Goal: Information Seeking & Learning: Learn about a topic

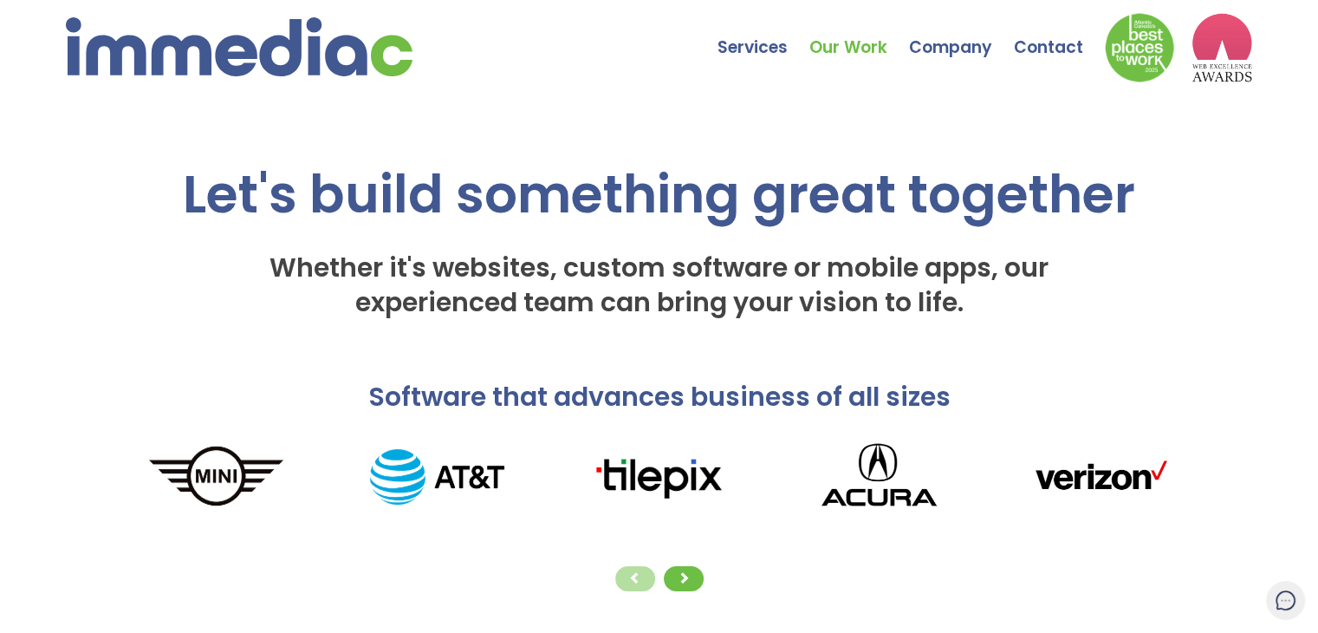
click at [832, 60] on link "Our Work" at bounding box center [860, 34] width 100 height 61
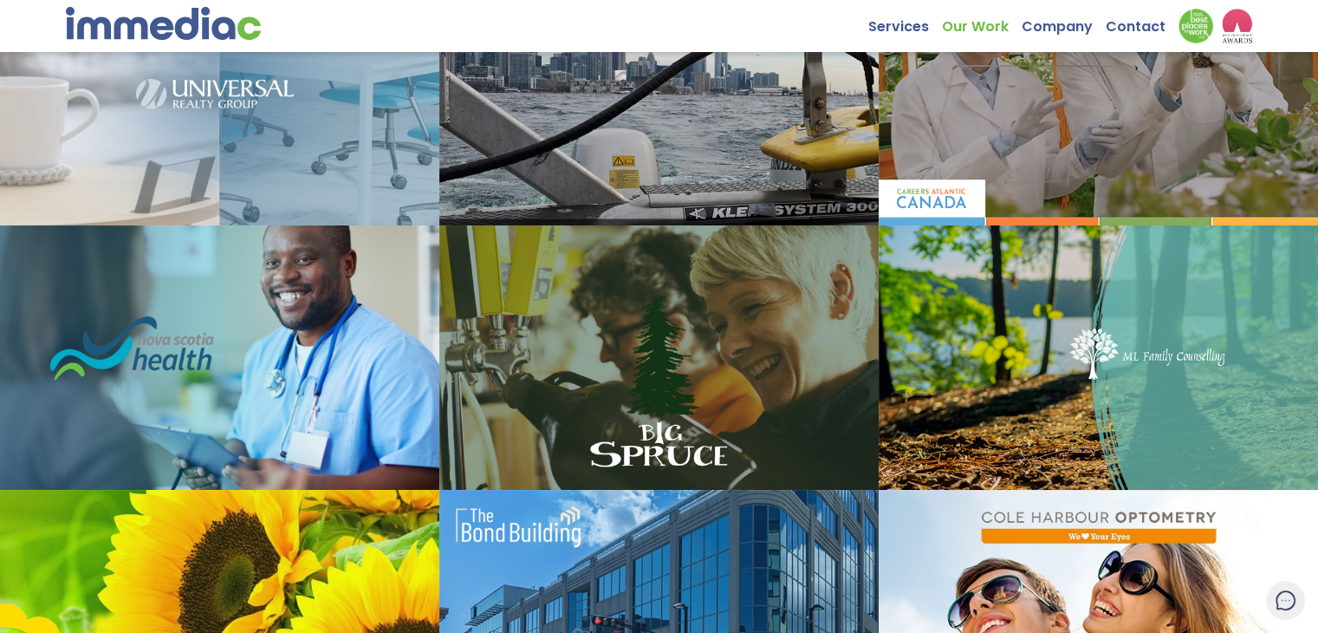
scroll to position [668, 0]
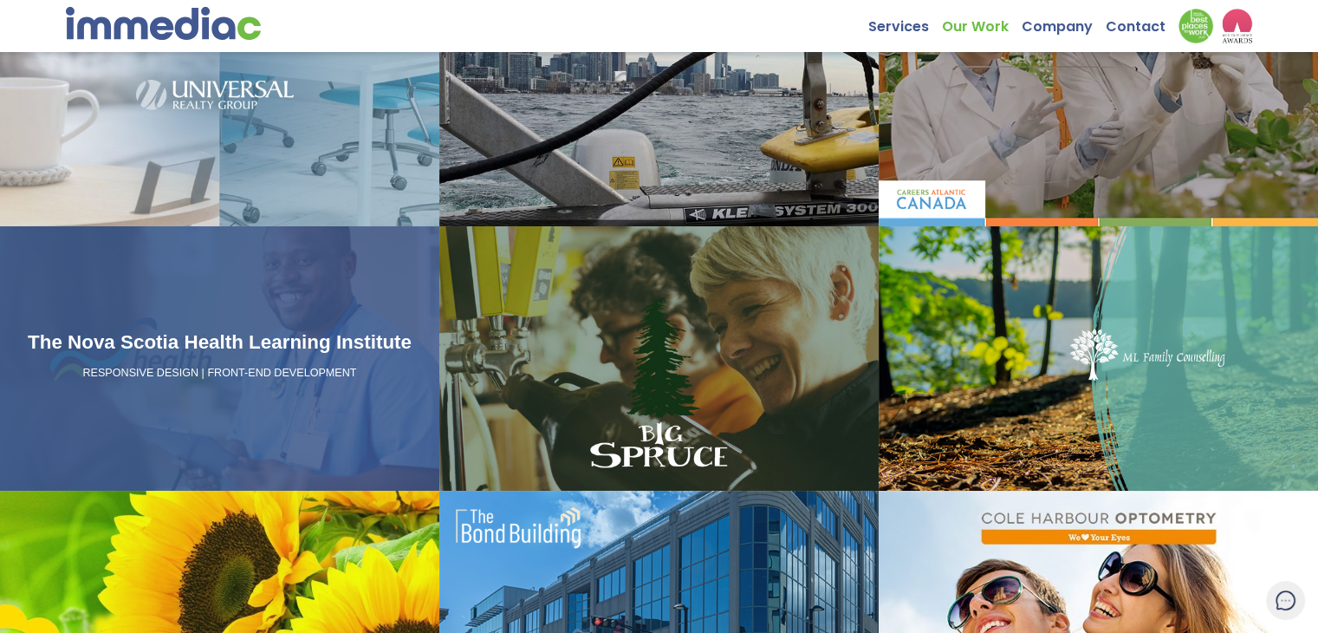
click at [248, 320] on div "The Nova Scotia Health Learning Institute RESPONSIVE DESIGN | FRONT-END DEVELOP…" at bounding box center [219, 358] width 439 height 264
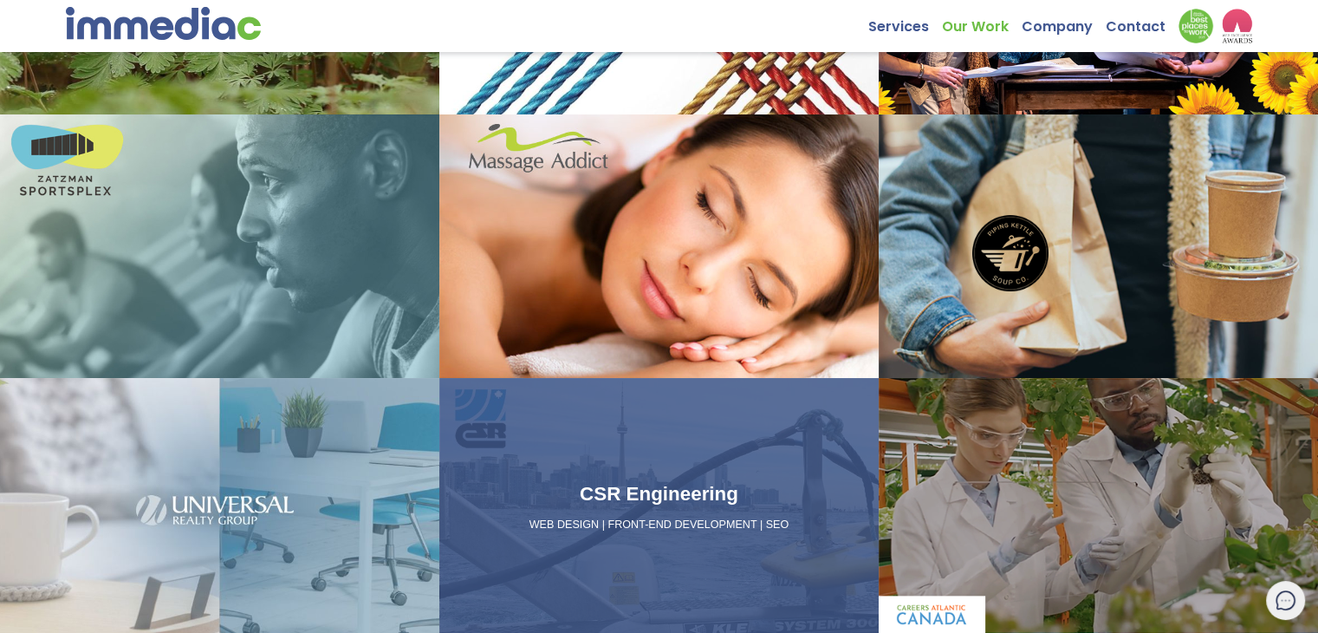
scroll to position [246, 0]
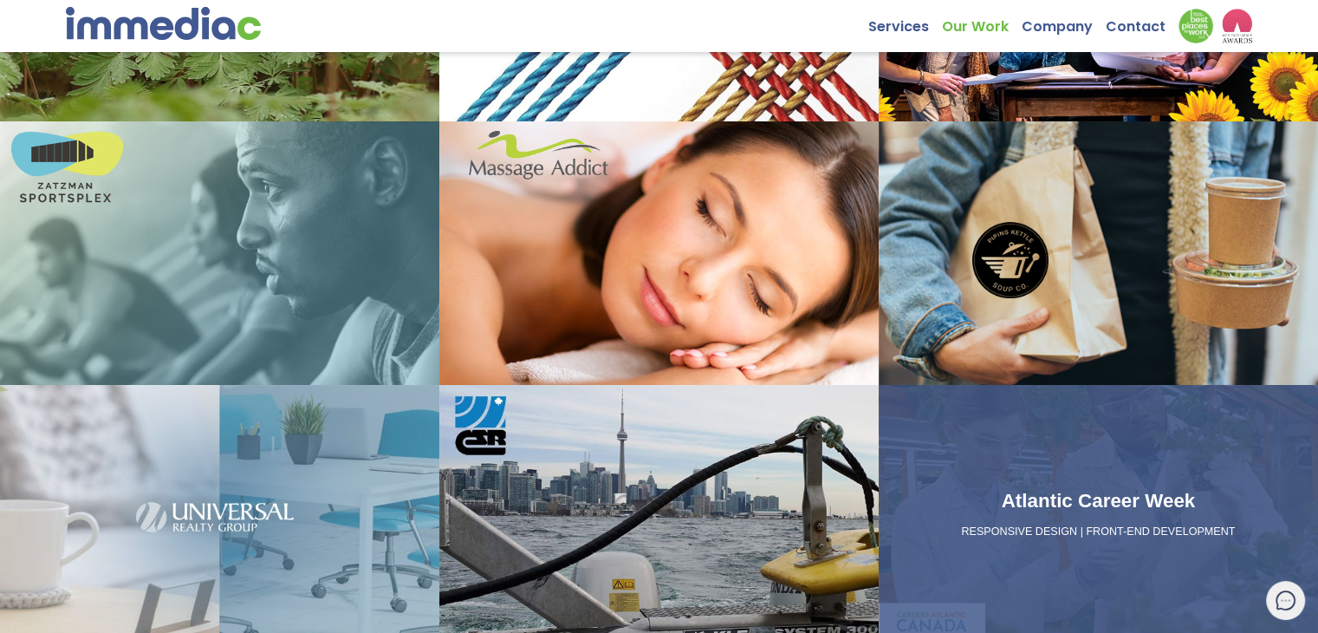
click at [992, 431] on div "Atlantic Career Week RESPONSIVE DESIGN | FRONT-END DEVELOPMENT" at bounding box center [1098, 517] width 439 height 264
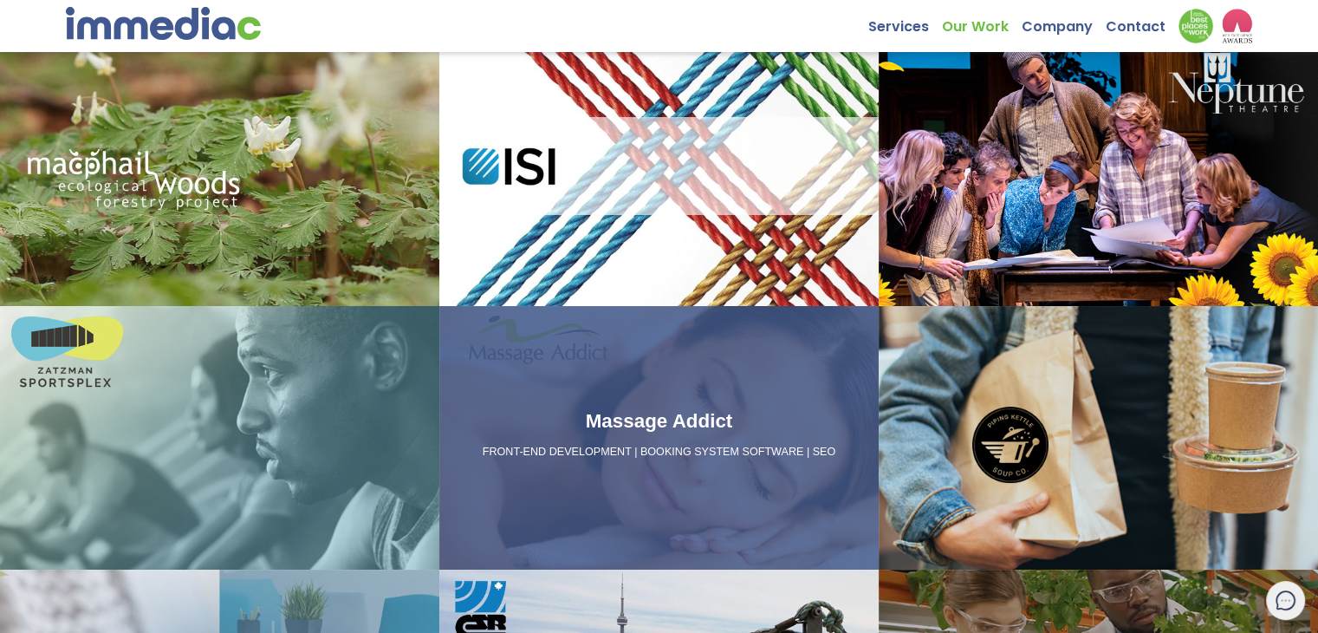
scroll to position [62, 0]
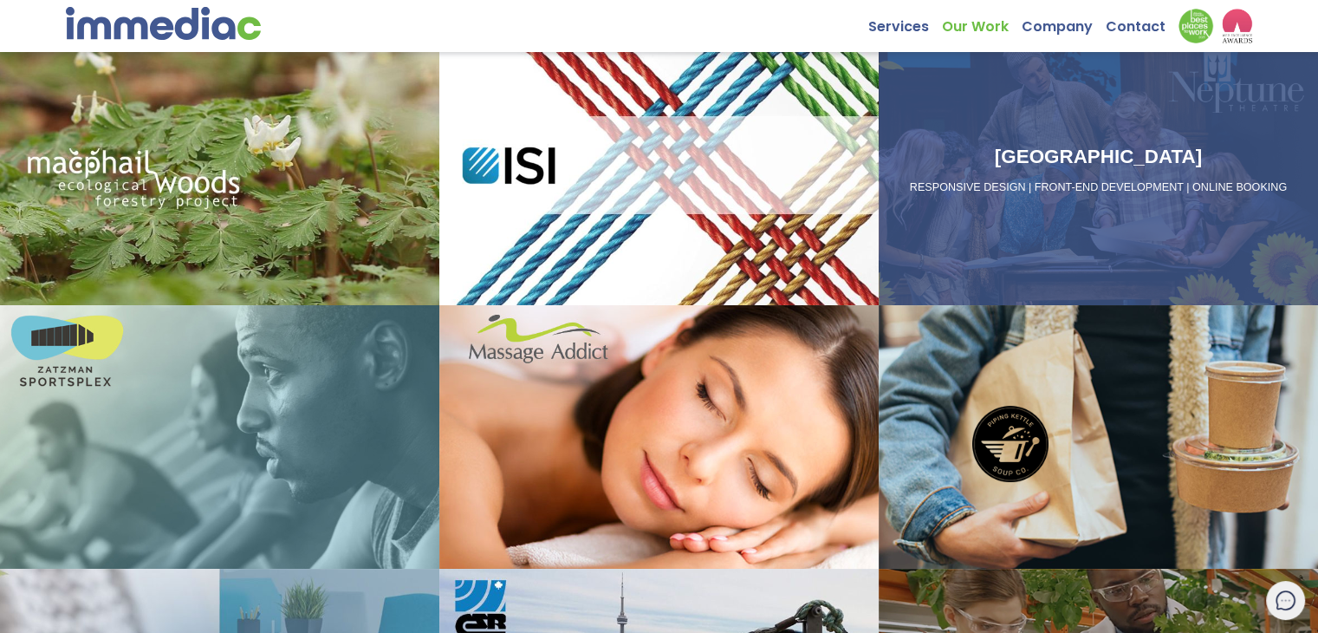
click at [1114, 205] on div "Neptune Theatre RESPONSIVE DESIGN | FRONT-END DEVELOPMENT | ONLINE BOOKING" at bounding box center [1099, 173] width 426 height 62
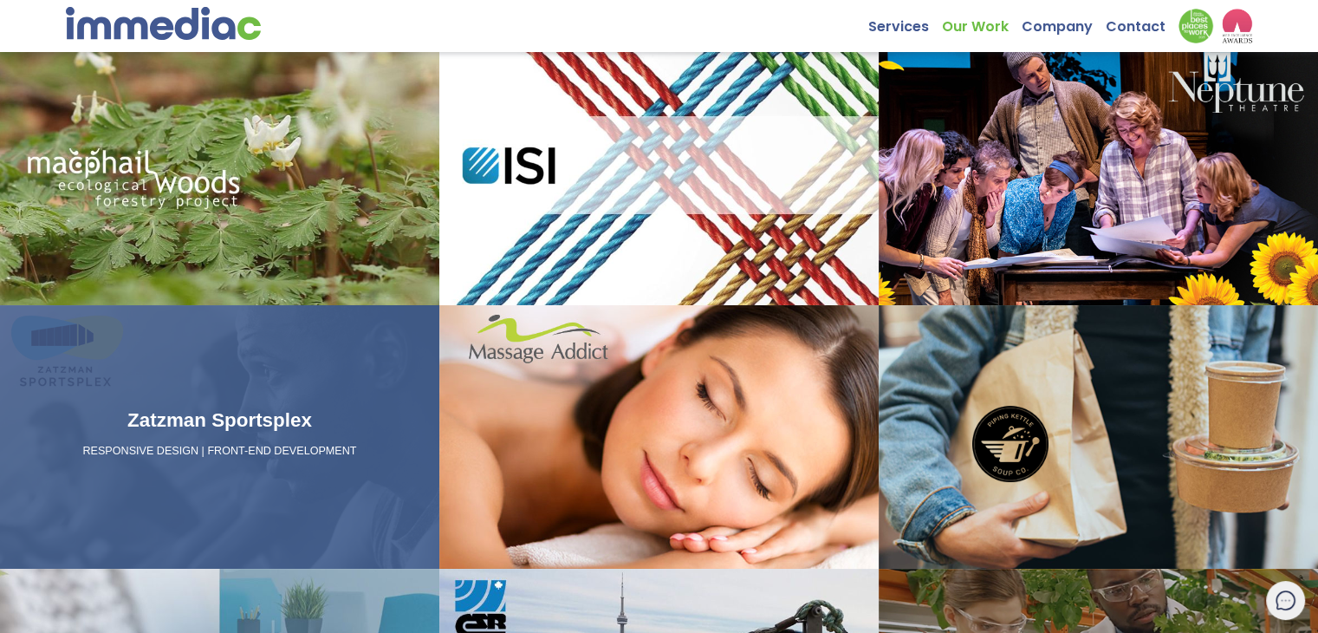
click at [319, 358] on div "Zatzman Sportsplex RESPONSIVE DESIGN | FRONT-END DEVELOPMENT" at bounding box center [219, 437] width 439 height 264
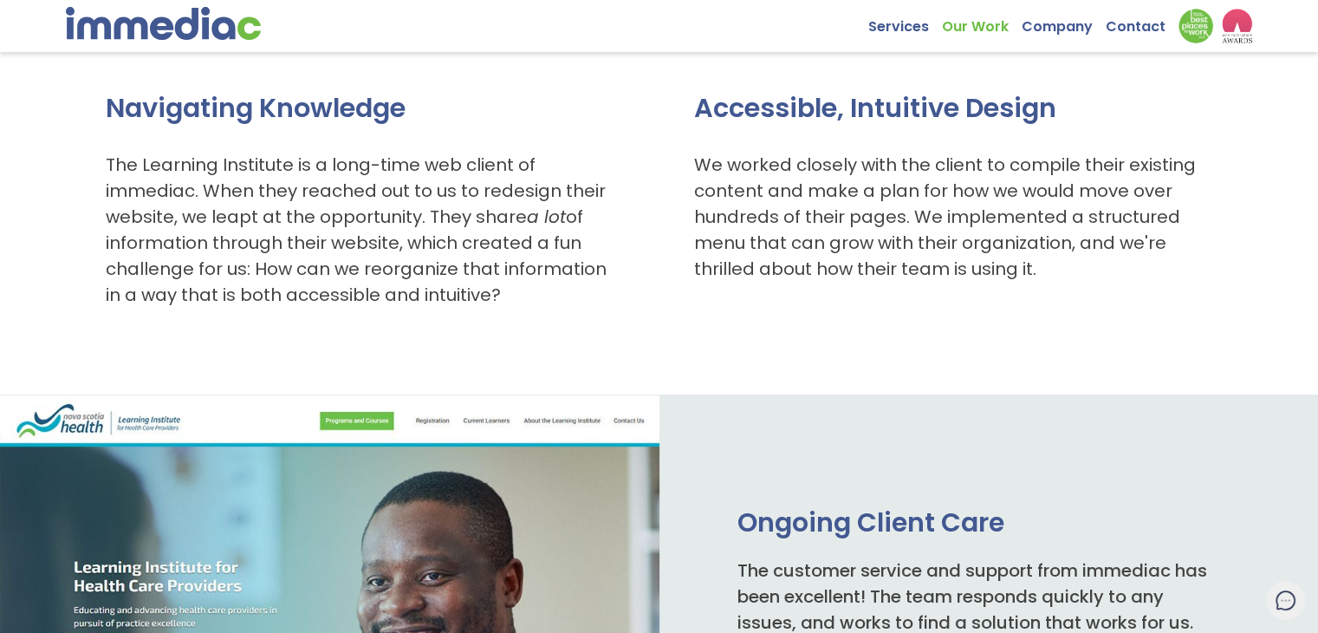
scroll to position [400, 0]
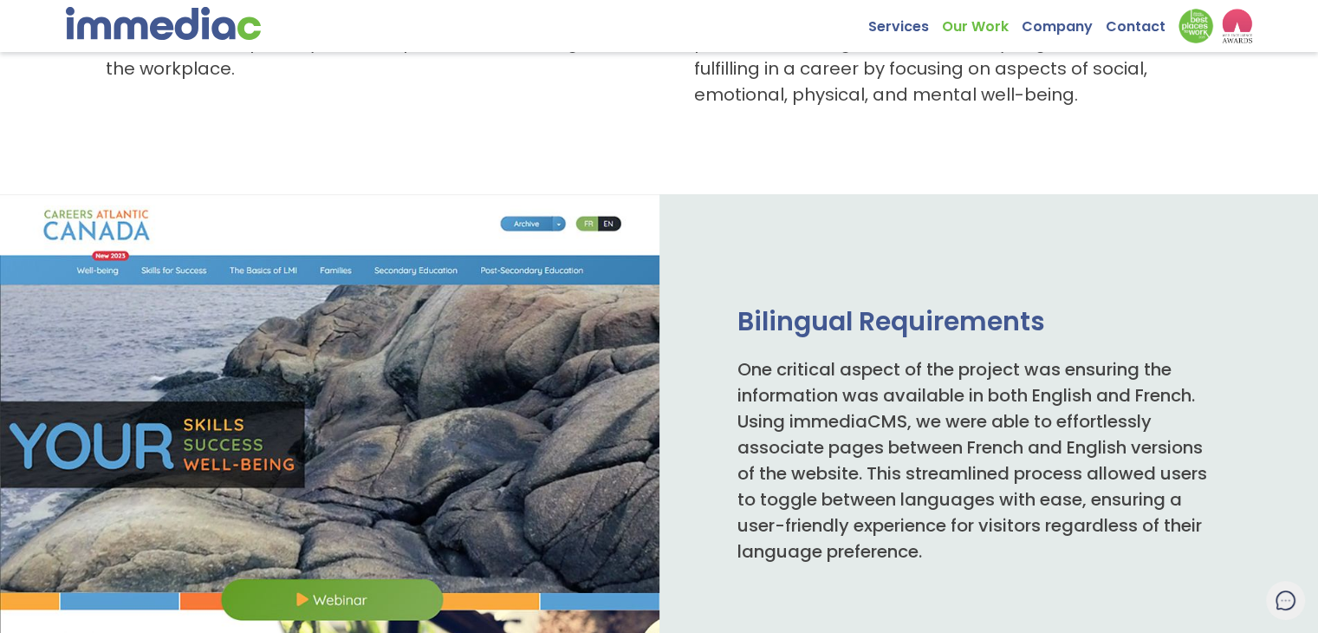
scroll to position [655, 0]
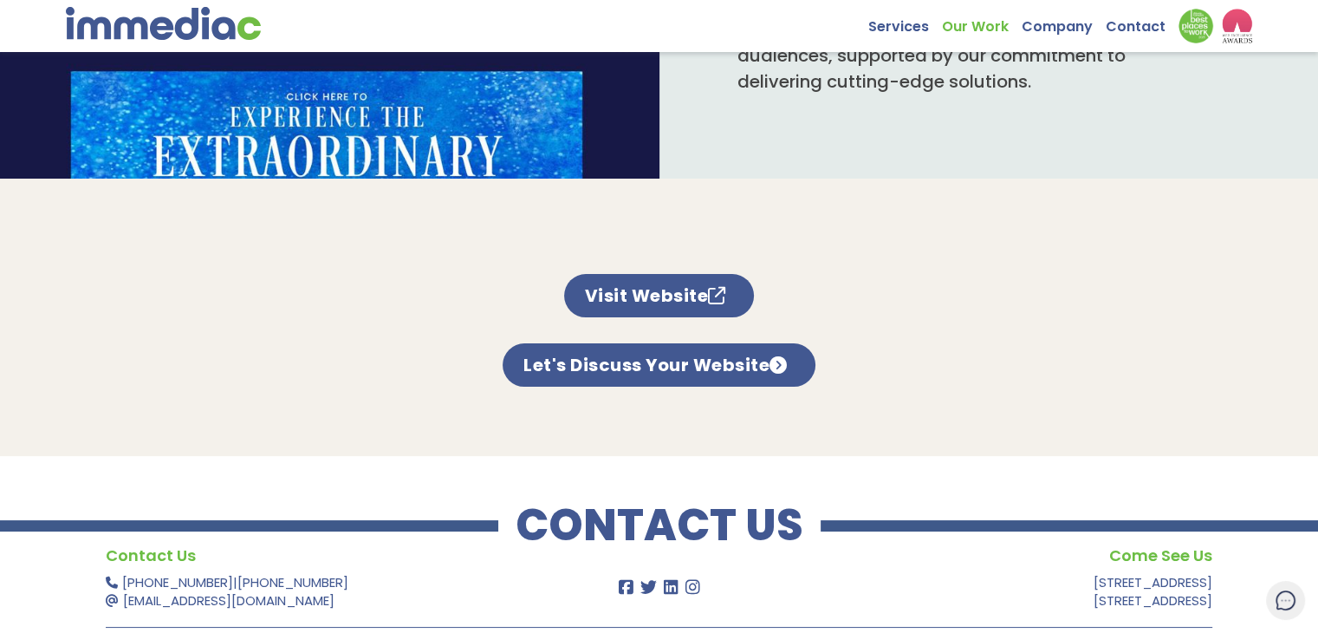
scroll to position [1508, 0]
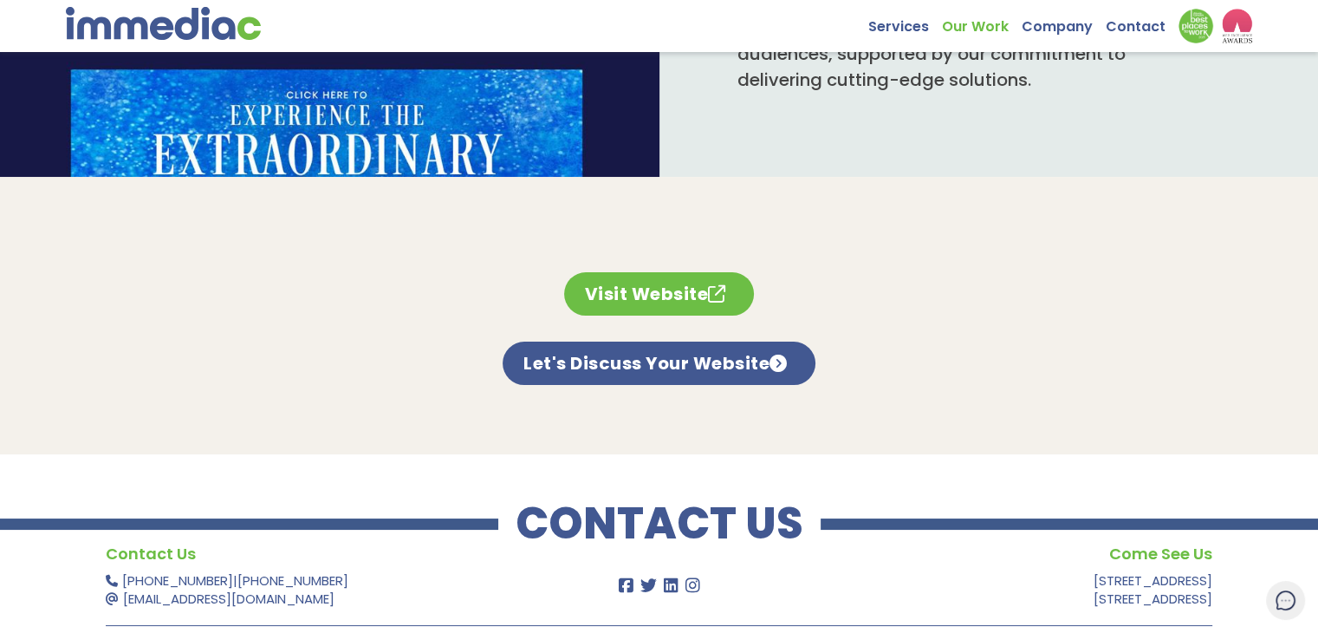
click at [631, 275] on link "Visit Website" at bounding box center [659, 293] width 191 height 43
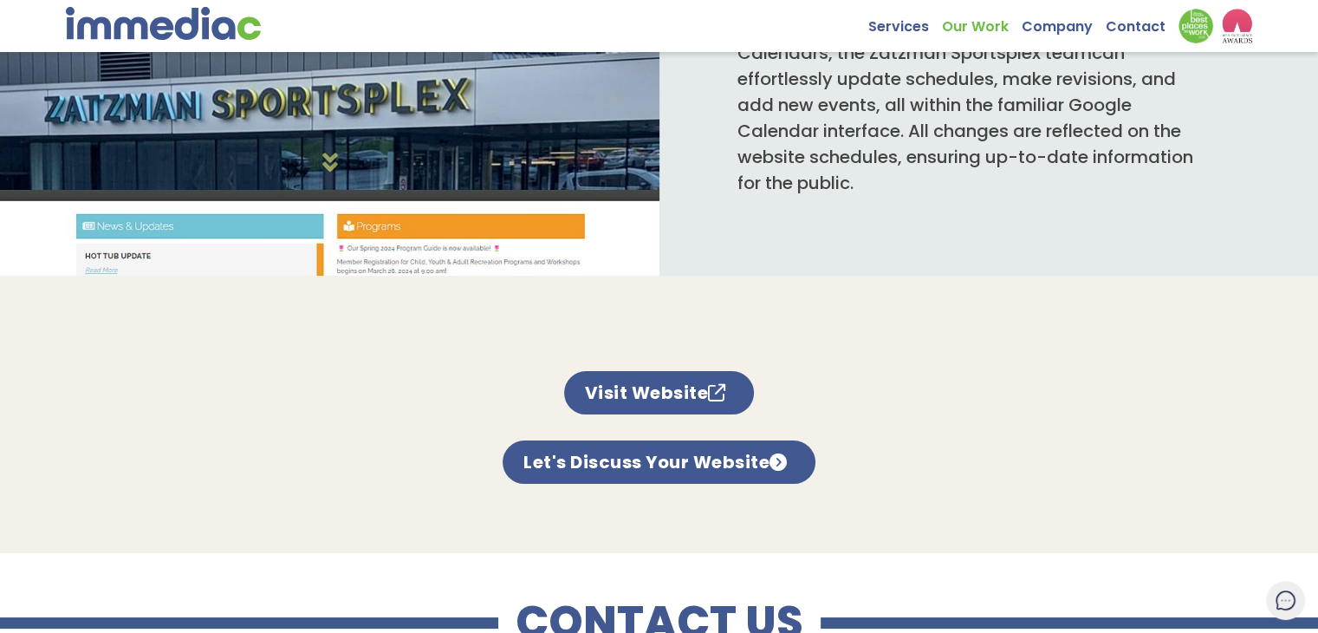
scroll to position [942, 0]
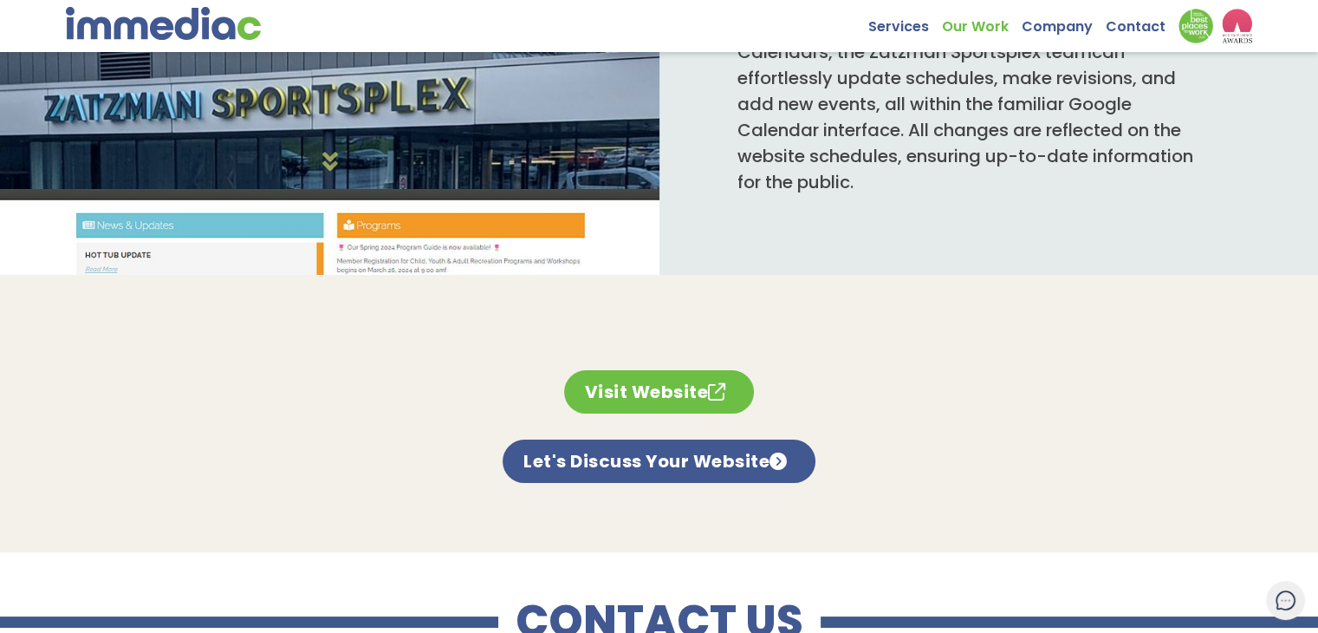
click at [638, 406] on link "Visit Website" at bounding box center [659, 391] width 191 height 43
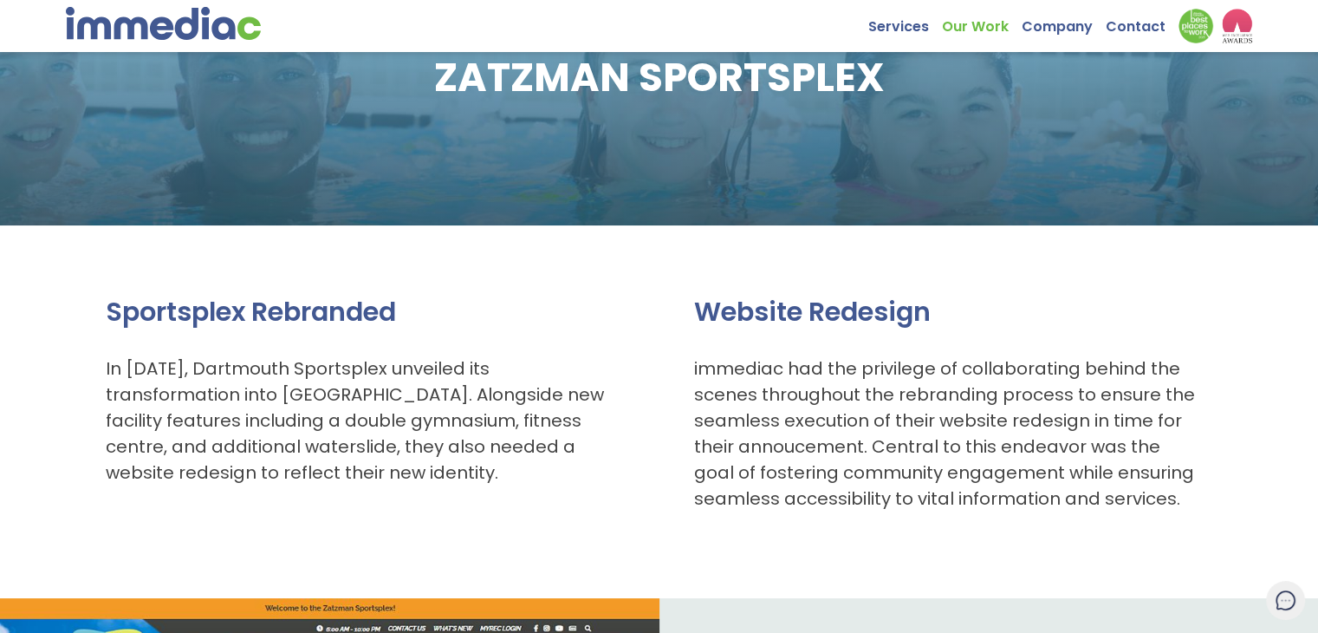
scroll to position [173, 0]
click at [1195, 26] on img at bounding box center [1196, 26] width 35 height 35
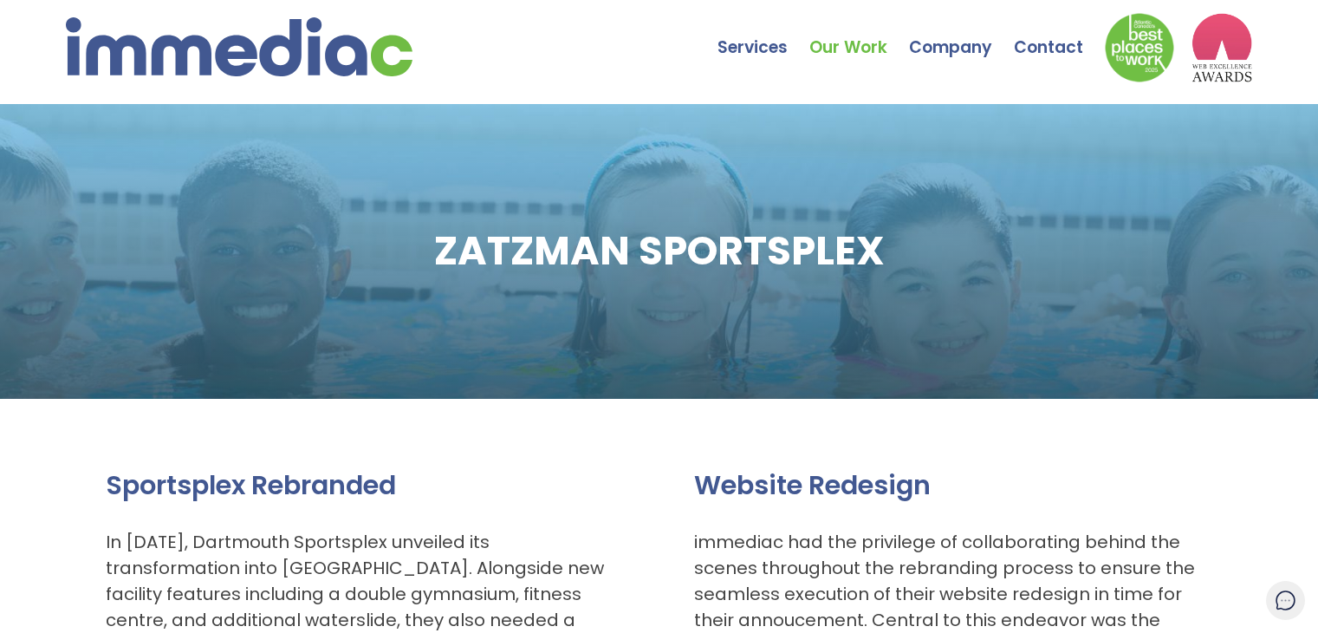
scroll to position [173, 0]
